Goal: Obtain resource: Obtain resource

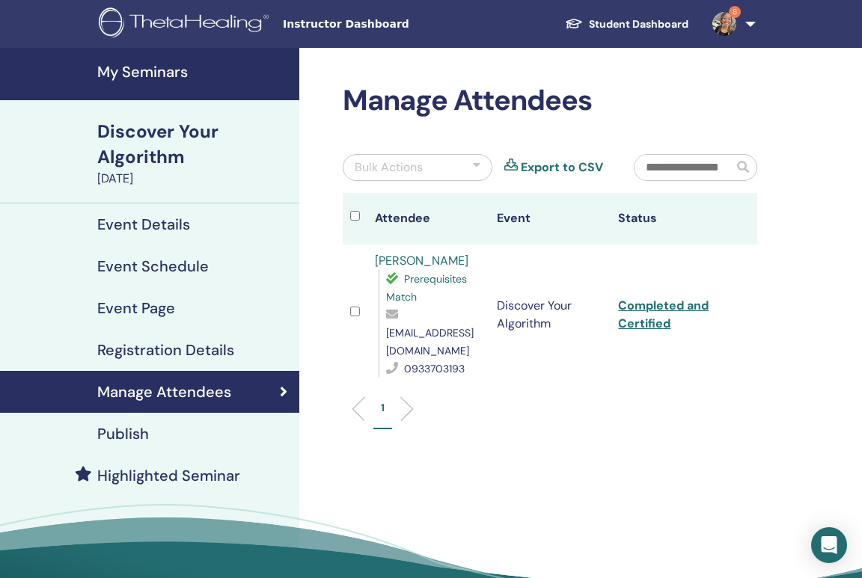
click at [138, 73] on h4 "My Seminars" at bounding box center [193, 72] width 193 height 18
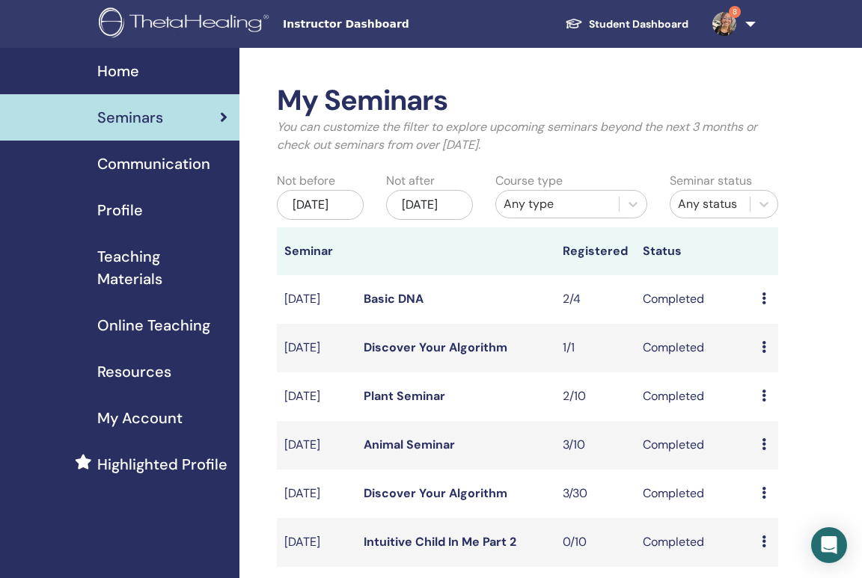
click at [127, 271] on span "Teaching Materials" at bounding box center [162, 267] width 130 height 45
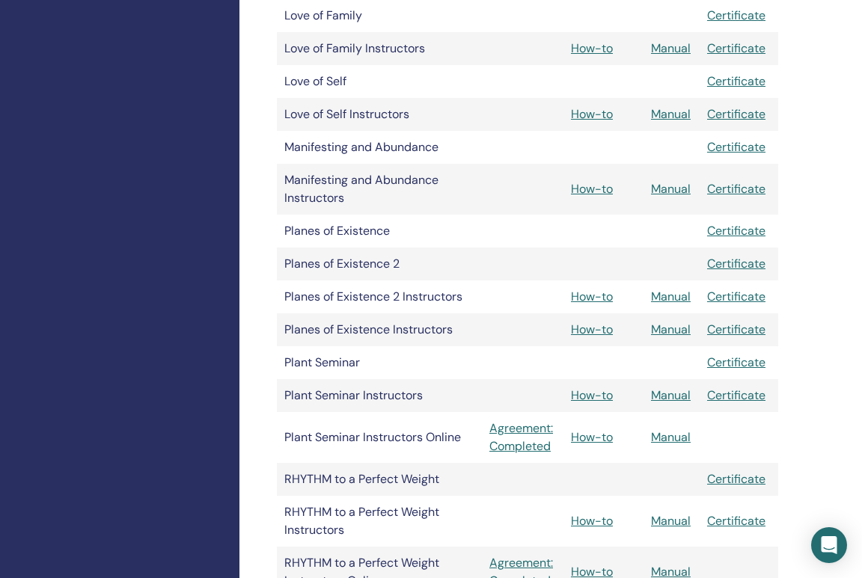
scroll to position [1500, 0]
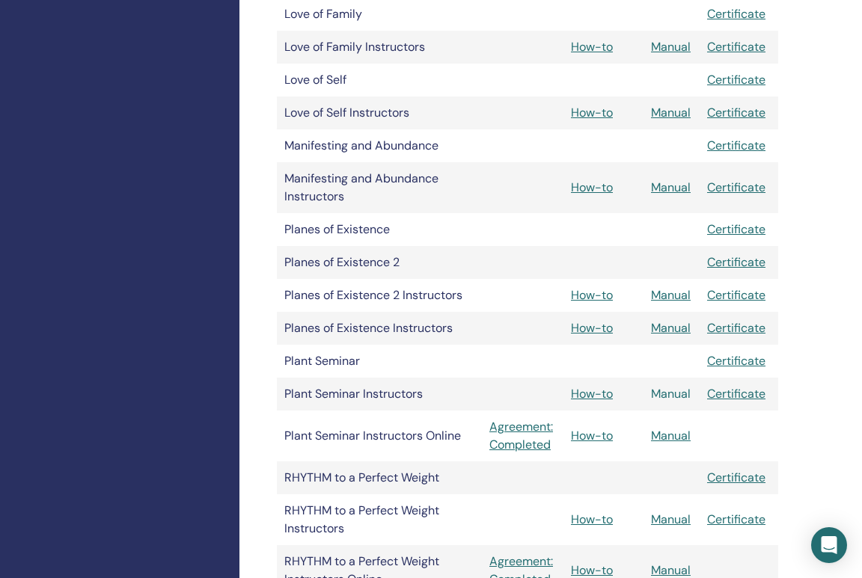
click at [677, 397] on link "Manual" at bounding box center [671, 394] width 40 height 16
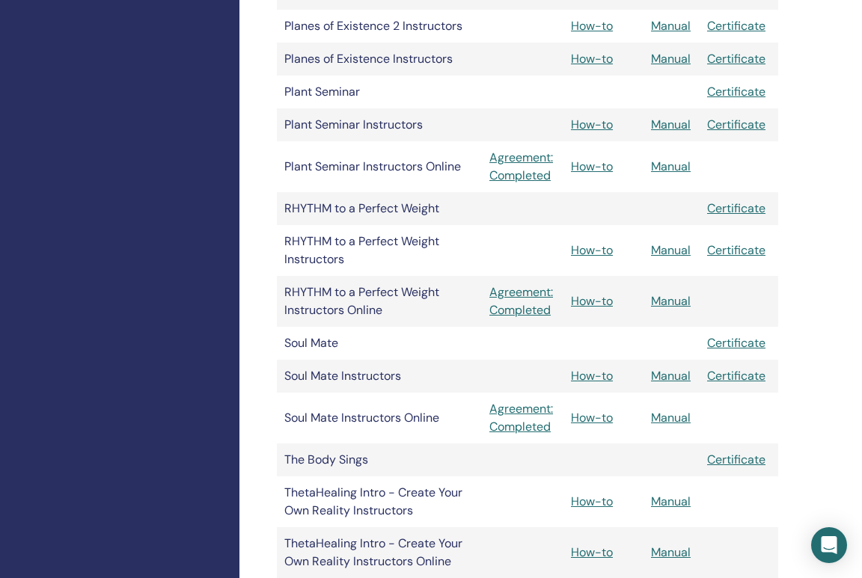
scroll to position [1763, 0]
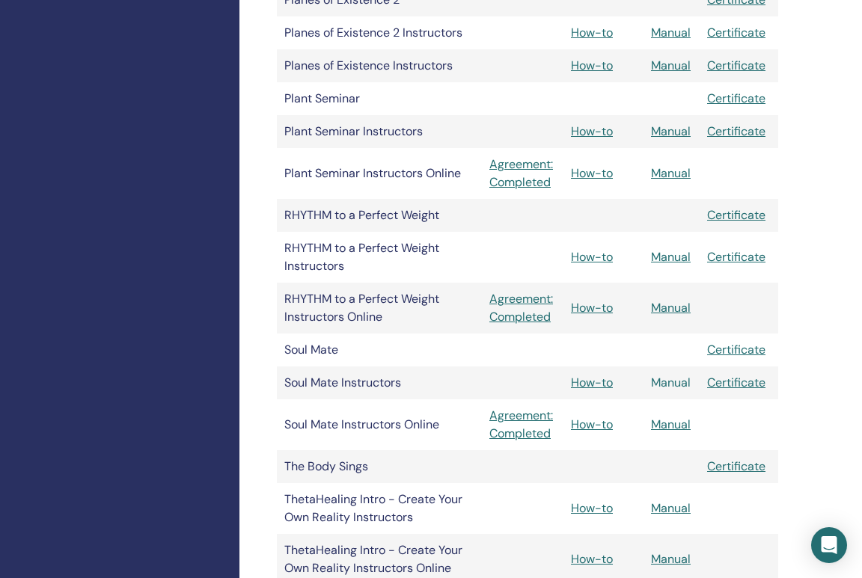
click at [661, 382] on link "Manual" at bounding box center [671, 383] width 40 height 16
